Goal: Information Seeking & Learning: Find contact information

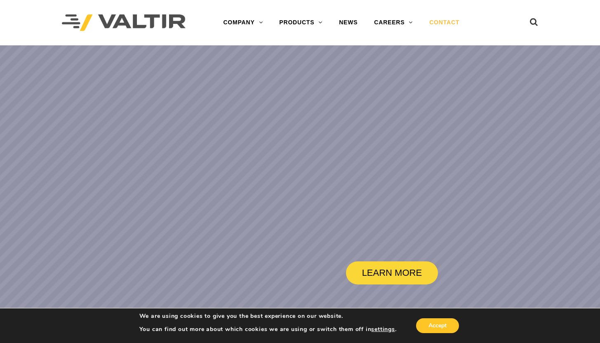
click at [452, 23] on link "CONTACT" at bounding box center [444, 22] width 47 height 17
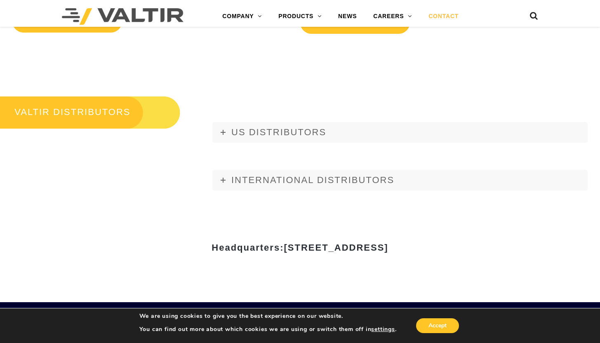
scroll to position [918, 0]
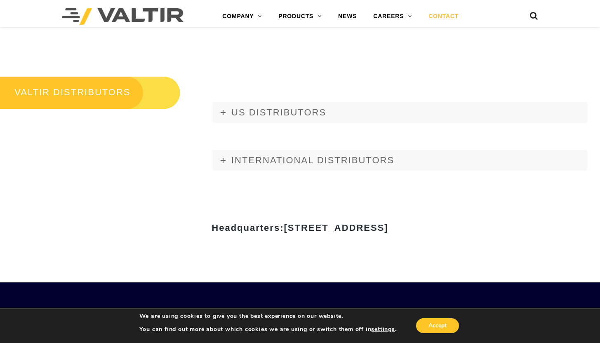
drag, startPoint x: 203, startPoint y: 229, endPoint x: 471, endPoint y: 226, distance: 268.1
click at [388, 226] on strong "Headquarters: [STREET_ADDRESS]" at bounding box center [300, 228] width 177 height 10
copy span "[STREET_ADDRESS]"
click at [388, 226] on span "[STREET_ADDRESS]" at bounding box center [336, 228] width 104 height 10
